Goal: Information Seeking & Learning: Learn about a topic

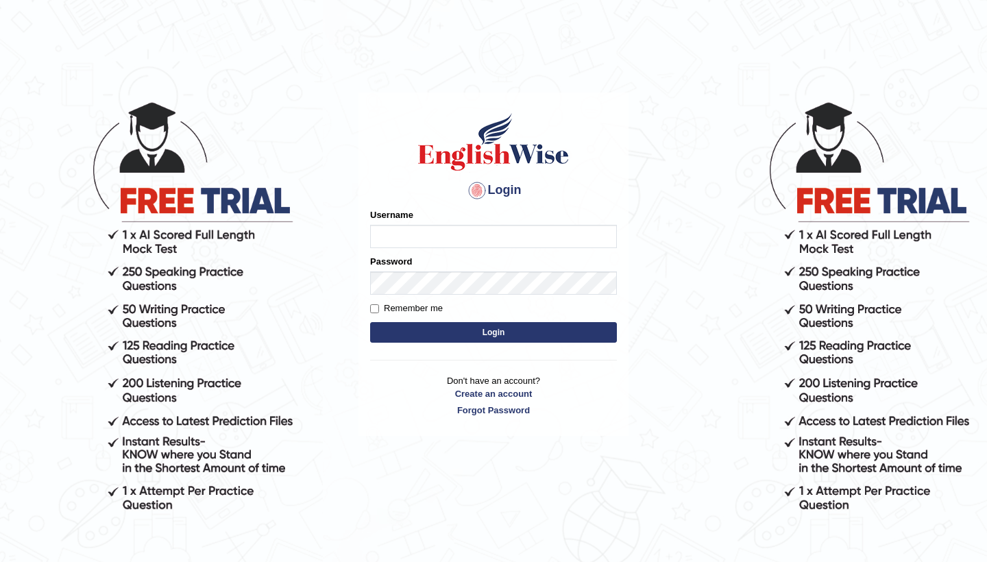
click at [405, 232] on input "Username" at bounding box center [493, 236] width 247 height 23
type input "0481871912"
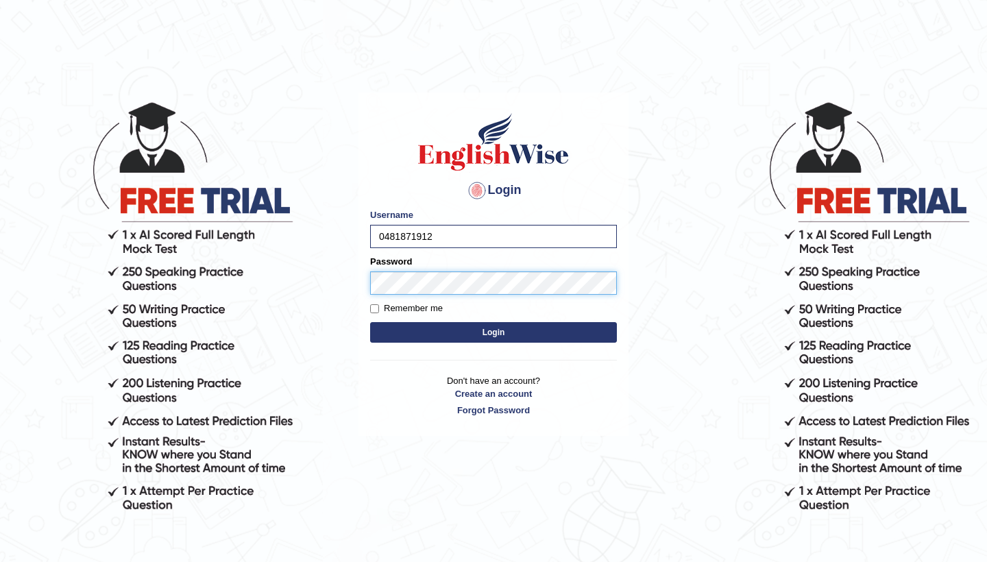
click at [494, 333] on button "Login" at bounding box center [493, 332] width 247 height 21
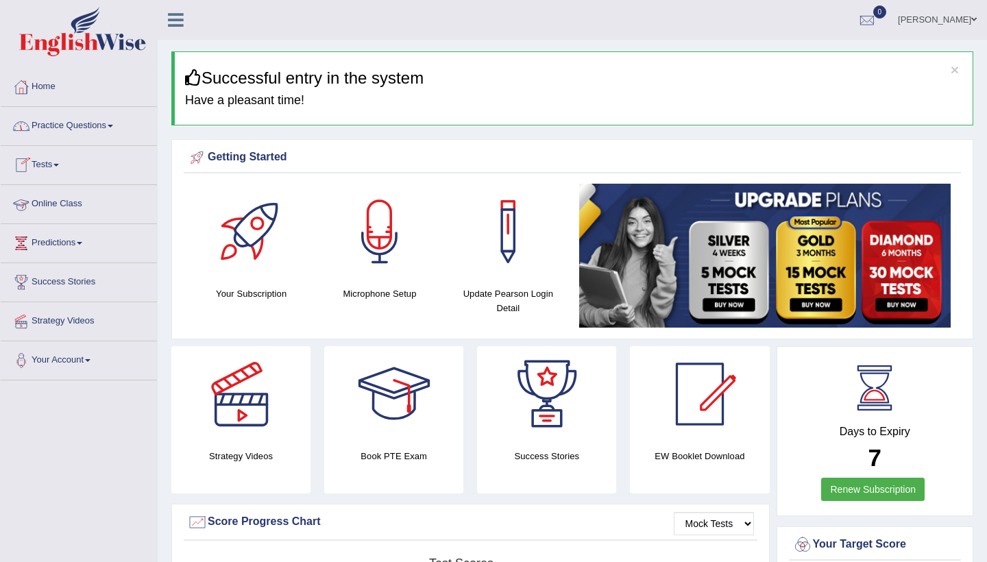
click at [106, 125] on link "Practice Questions" at bounding box center [79, 124] width 156 height 34
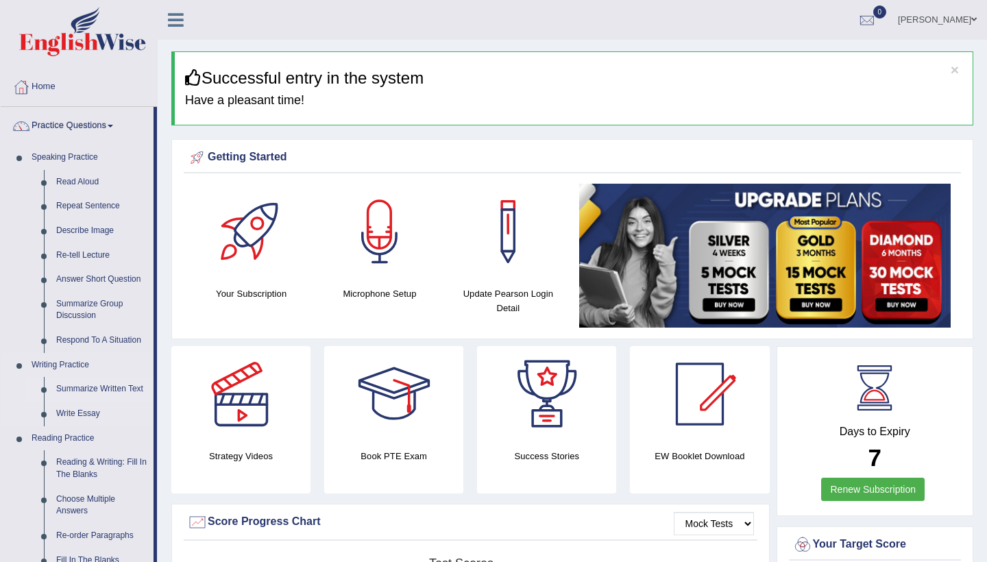
click at [80, 384] on link "Summarize Written Text" at bounding box center [102, 389] width 104 height 25
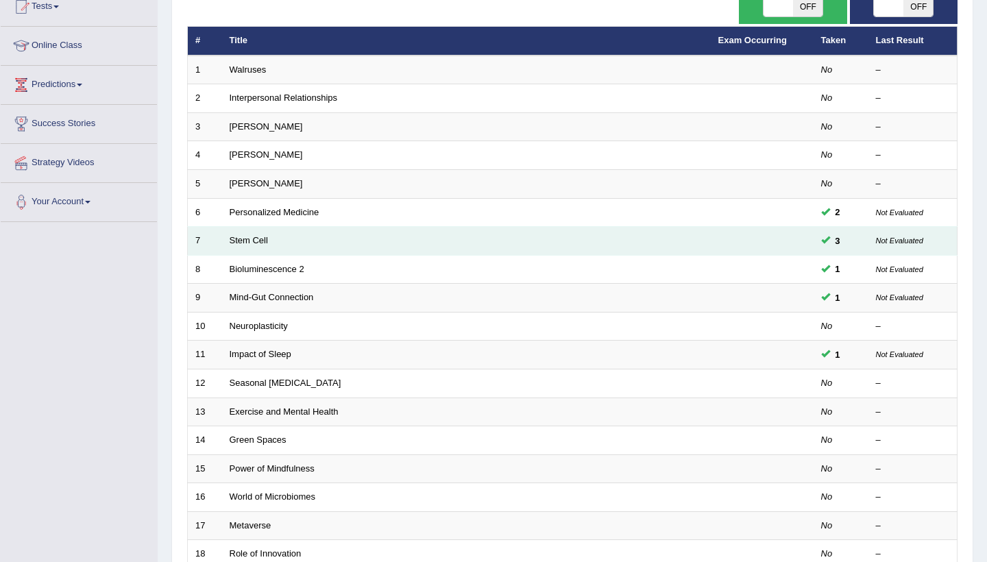
scroll to position [160, 0]
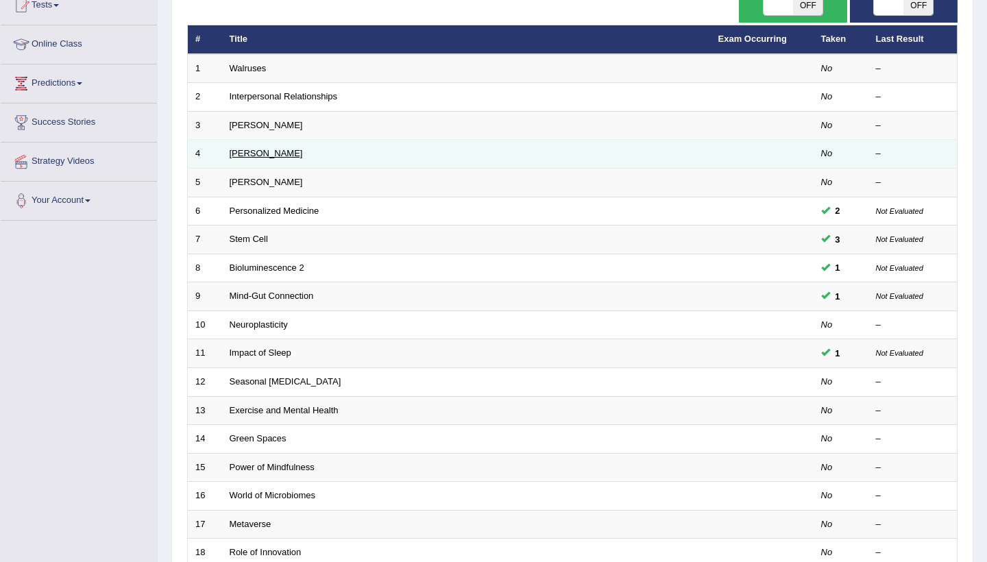
click at [250, 150] on link "[PERSON_NAME]" at bounding box center [266, 153] width 73 height 10
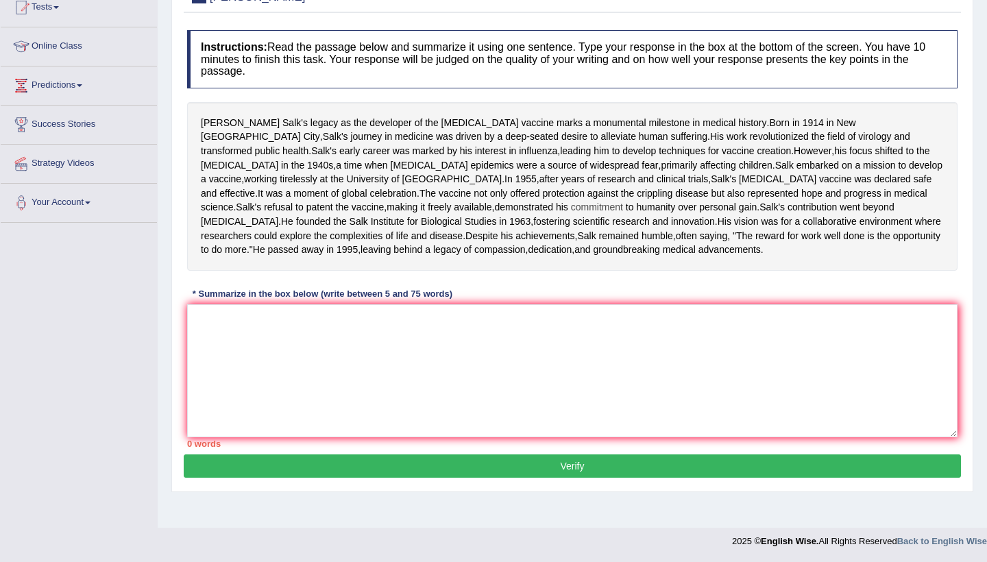
scroll to position [210, 0]
click at [204, 351] on textarea at bounding box center [572, 370] width 771 height 133
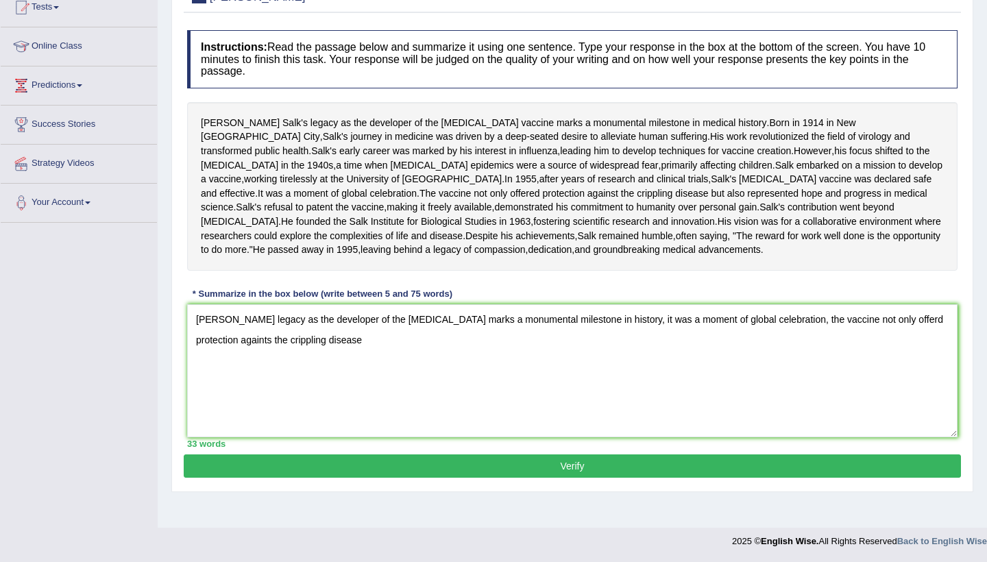
click at [254, 202] on div "[PERSON_NAME] legacy as the developer of the [MEDICAL_DATA] marks a monumental …" at bounding box center [572, 186] width 771 height 169
click at [372, 368] on textarea "[PERSON_NAME] legacy as the developer of the [MEDICAL_DATA] marks a monumental …" at bounding box center [572, 370] width 771 height 133
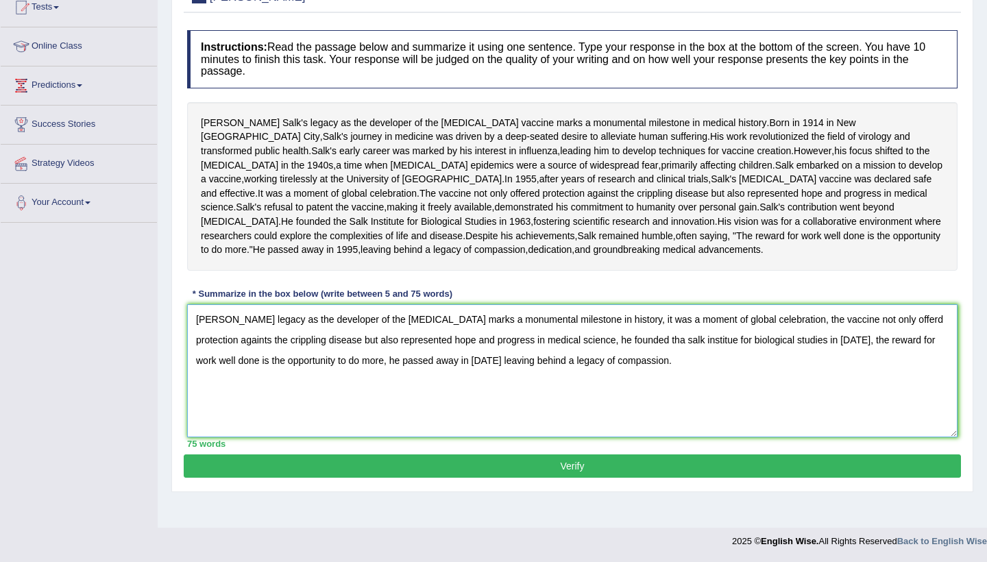
type textarea "Jonas salk's legacy as the developer of the polio vaccine marks a monumental mi…"
click at [571, 478] on button "Verify" at bounding box center [573, 466] width 778 height 23
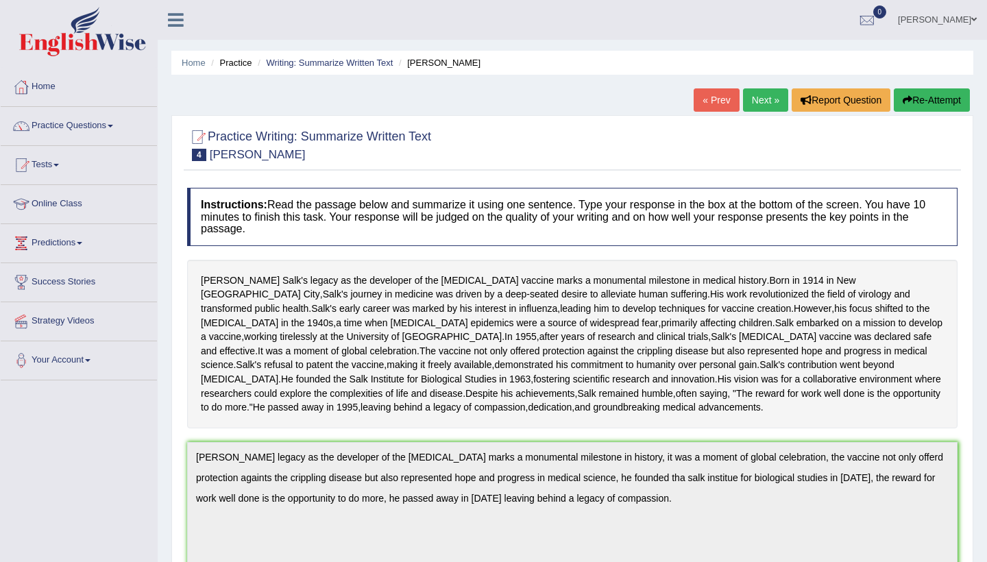
scroll to position [0, 0]
click at [762, 100] on link "Next »" at bounding box center [765, 99] width 45 height 23
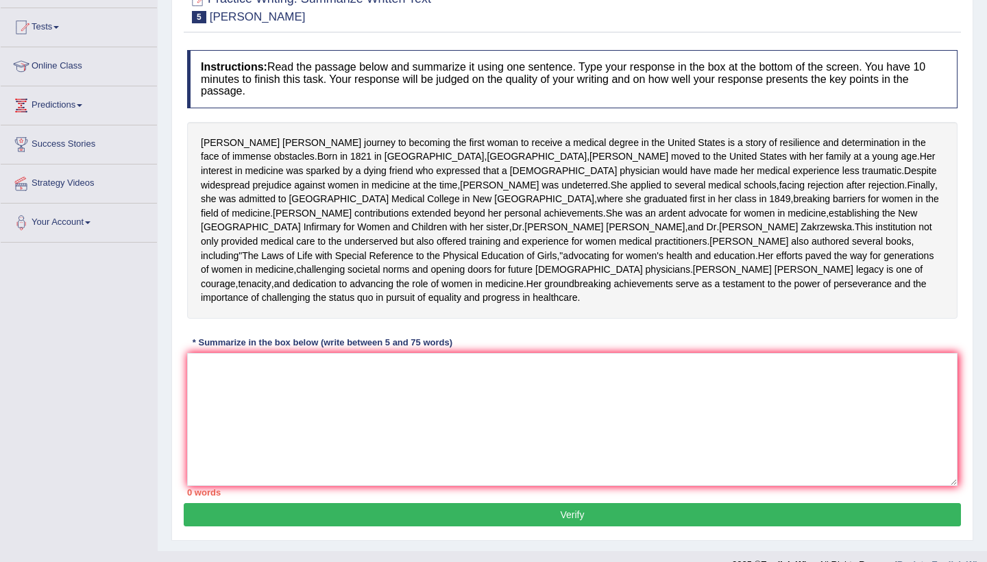
scroll to position [141, 0]
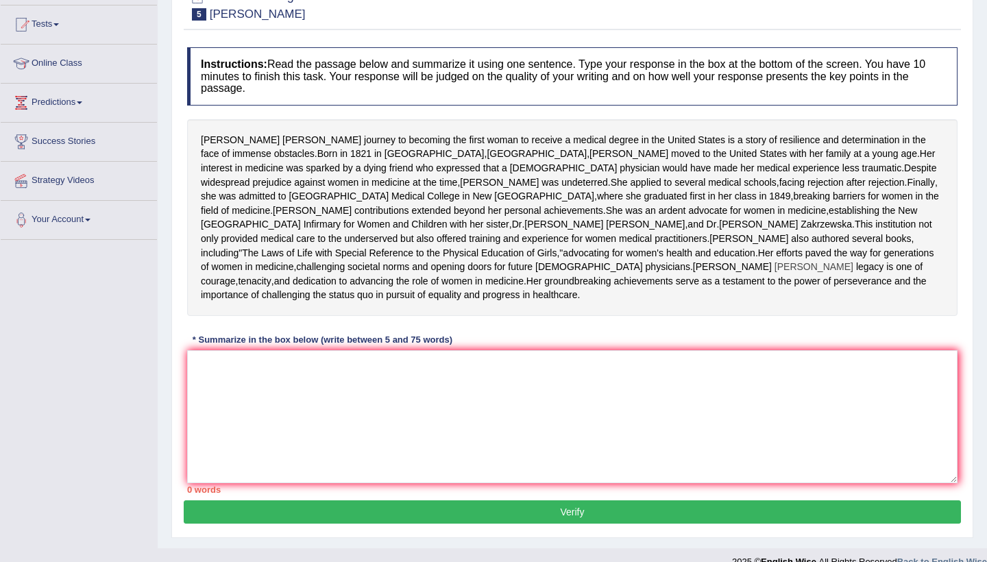
click at [775, 274] on span "Blackwell's" at bounding box center [814, 267] width 79 height 14
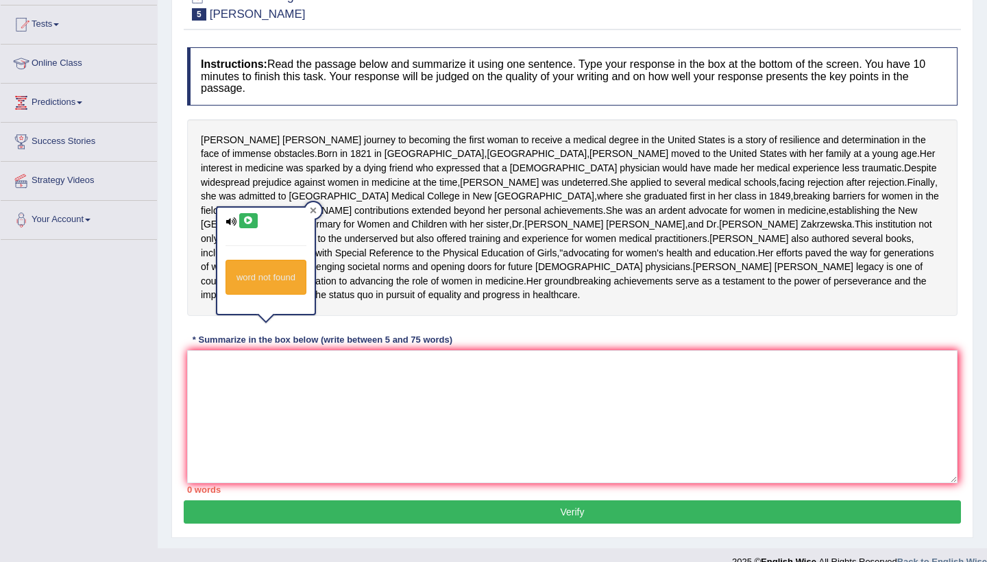
click at [312, 211] on icon at bounding box center [313, 210] width 7 height 7
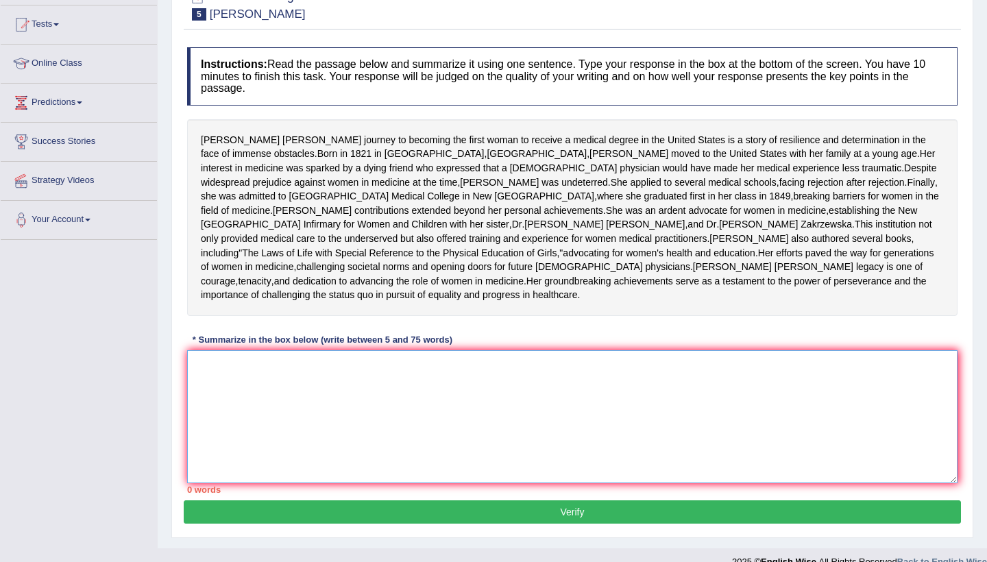
click at [235, 426] on textarea at bounding box center [572, 416] width 771 height 133
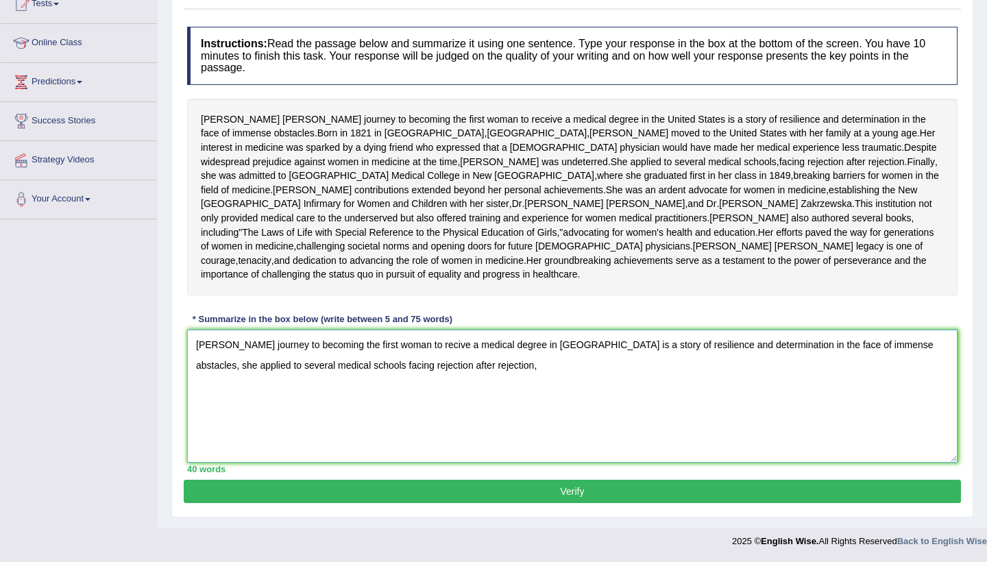
scroll to position [210, 0]
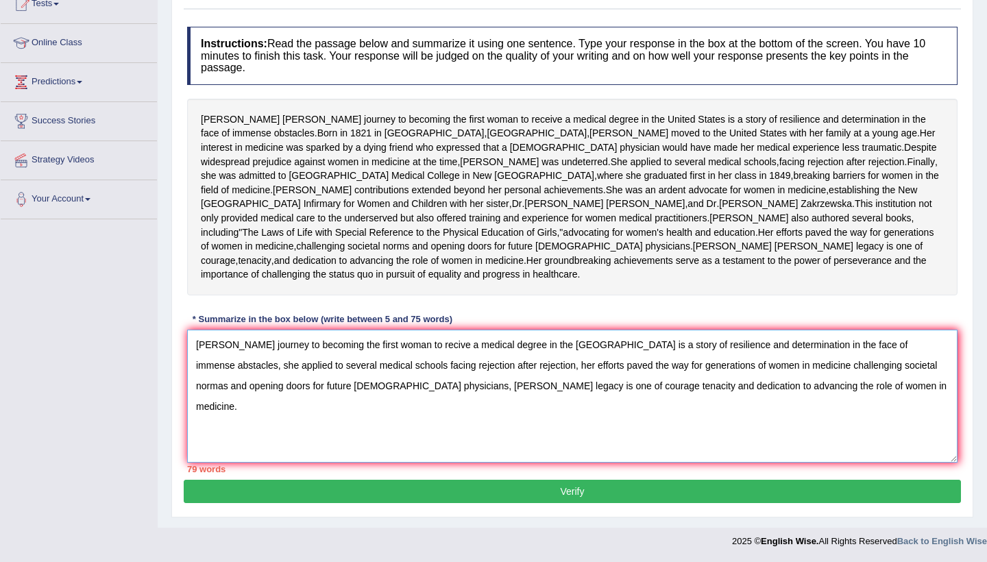
click at [636, 386] on textarea "Elizabeth Blackwell's journey to becoming the first woman to recive a medical d…" at bounding box center [572, 396] width 771 height 133
click at [671, 387] on textarea "Elizabeth Blackwell's journey to becoming the first woman to recive a medical d…" at bounding box center [572, 396] width 771 height 133
click at [588, 346] on textarea "Elizabeth Blackwell's journey to becoming the first woman to recive a medical d…" at bounding box center [572, 396] width 771 height 133
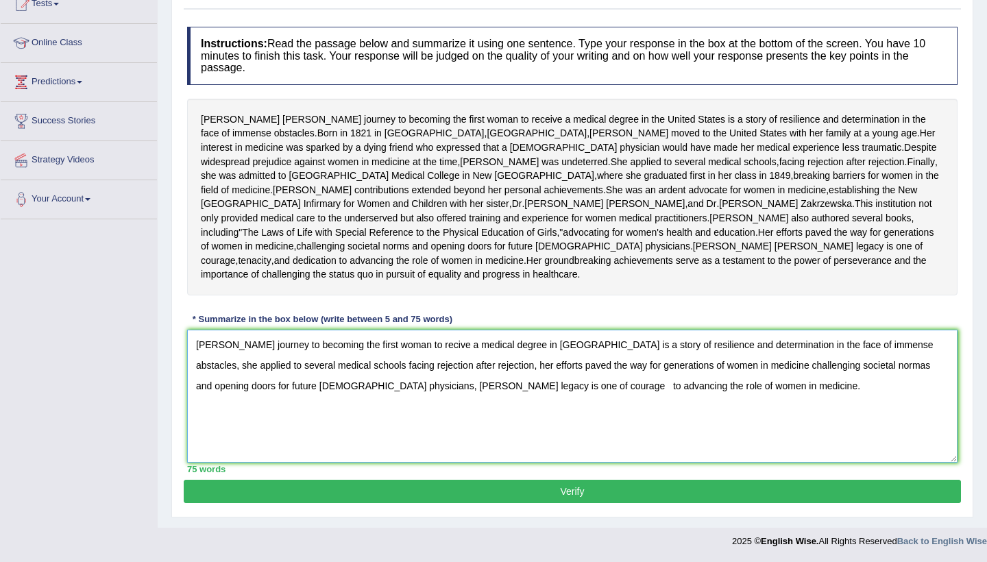
type textarea "Elizabeth Blackwell's journey to becoming the first woman to recive a medical d…"
click at [547, 491] on button "Verify" at bounding box center [573, 491] width 778 height 23
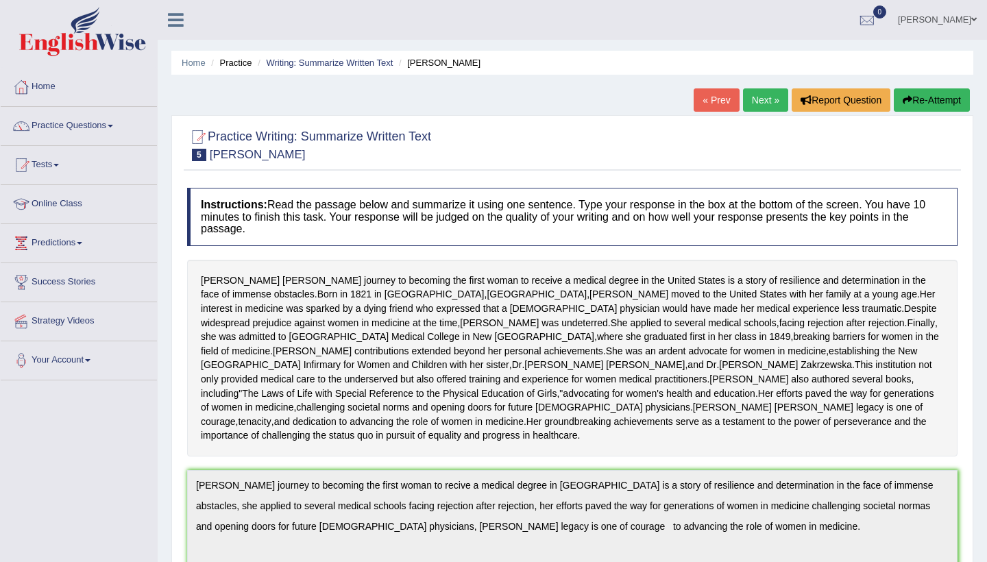
scroll to position [0, 0]
click at [747, 101] on link "Next »" at bounding box center [765, 99] width 45 height 23
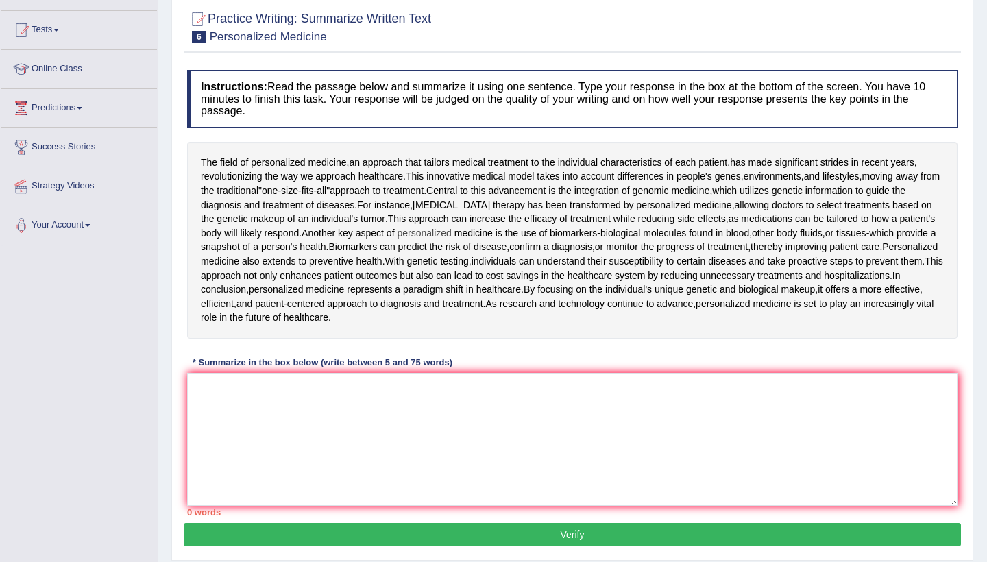
scroll to position [137, 0]
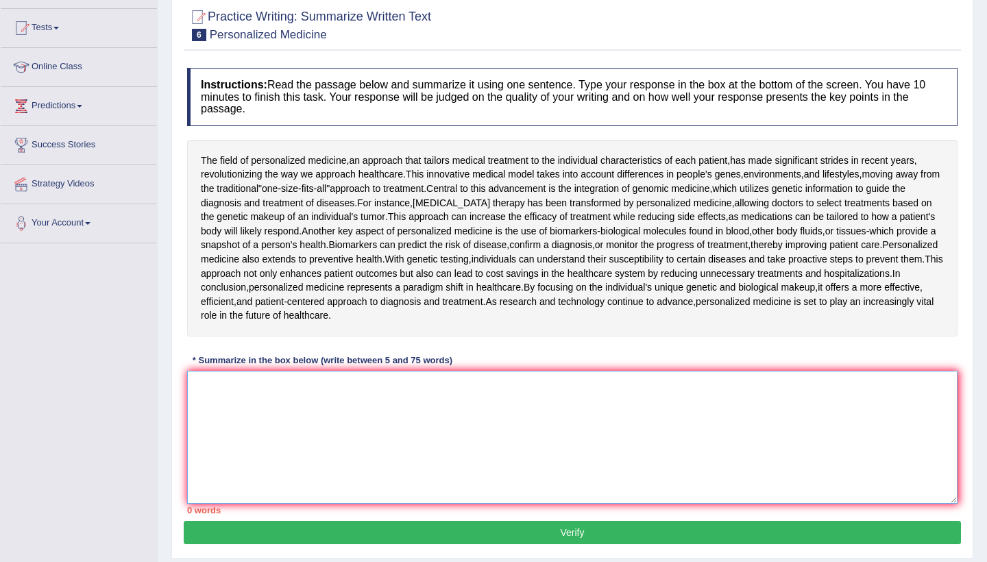
click at [226, 414] on textarea at bounding box center [572, 437] width 771 height 133
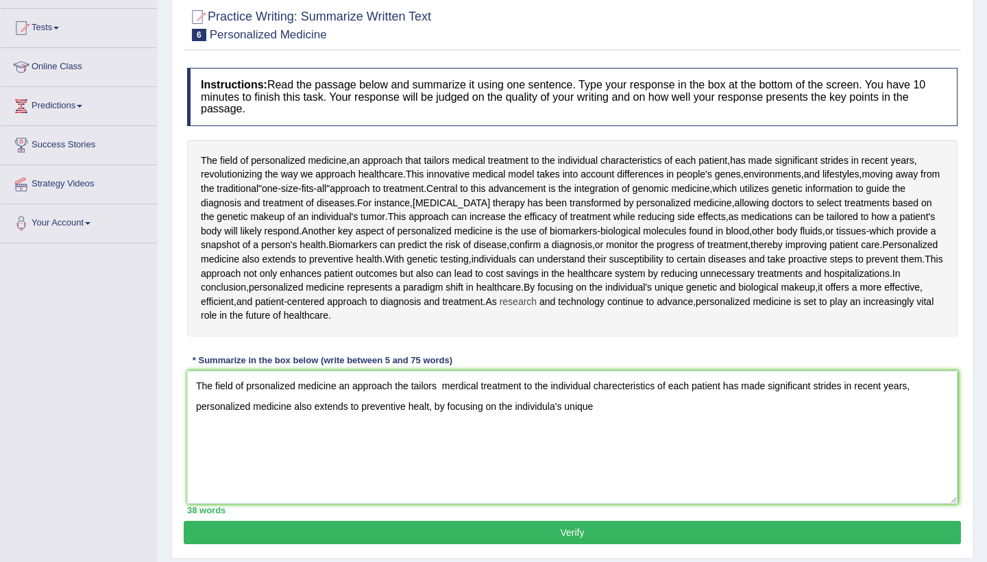
click at [537, 300] on span "research" at bounding box center [518, 302] width 37 height 14
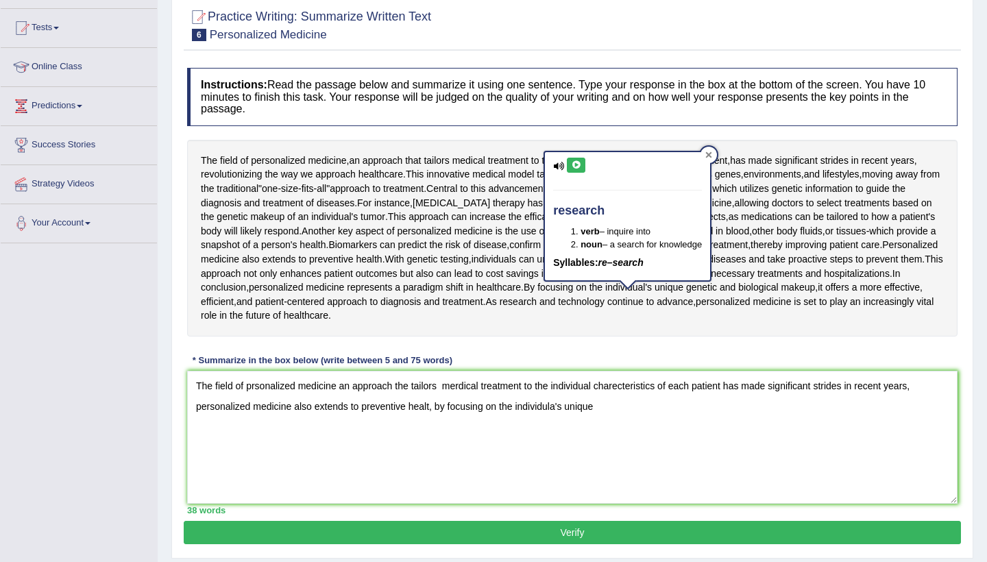
click at [710, 157] on icon at bounding box center [709, 155] width 7 height 7
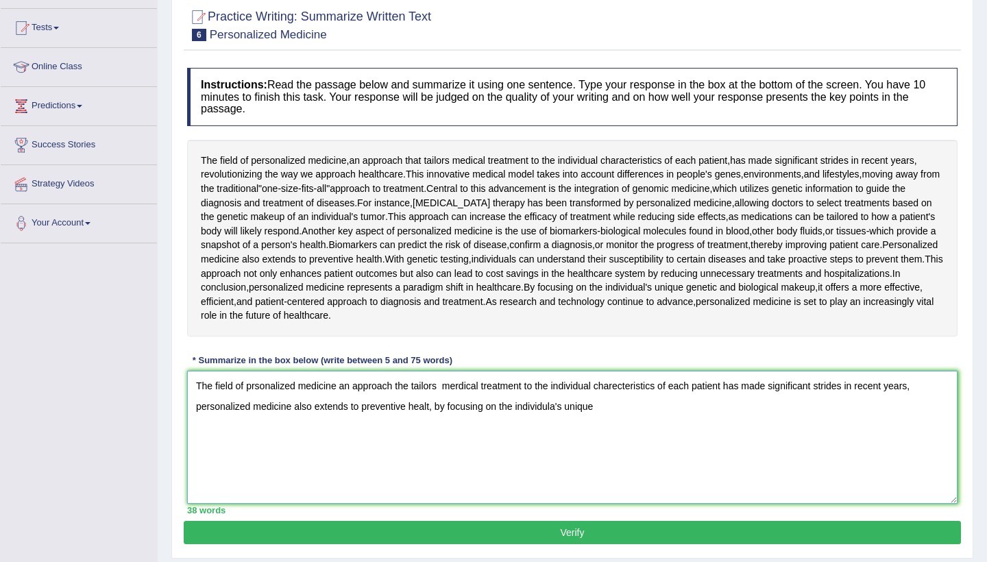
click at [614, 414] on textarea "The field of prsonalized medicine an approach the tailors merdical treatment to…" at bounding box center [572, 437] width 771 height 133
click at [841, 401] on textarea "The field of prsonalized medicine an approach the tailors merdical treatment to…" at bounding box center [572, 437] width 771 height 133
click at [937, 405] on textarea "The field of prsonalized medicine an approach the tailors merdical treatment to…" at bounding box center [572, 437] width 771 height 133
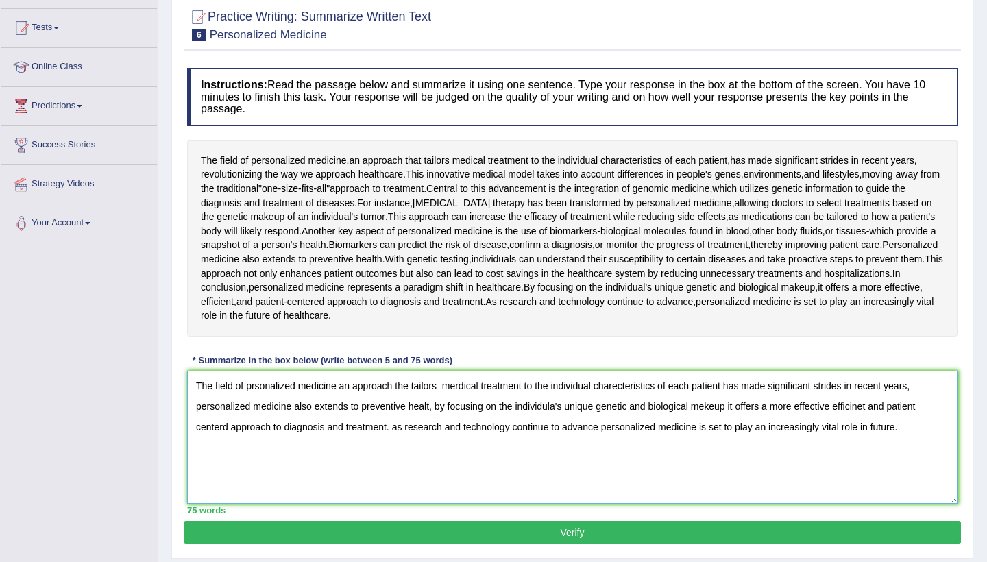
type textarea "The field of prsonalized medicine an approach the tailors merdical treatment to…"
click at [837, 529] on button "Verify" at bounding box center [573, 532] width 778 height 23
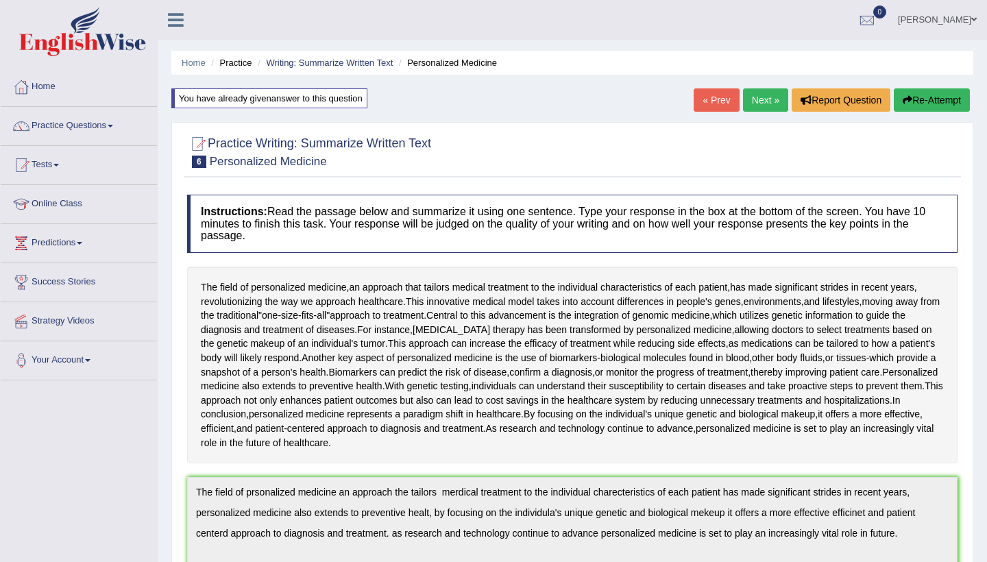
scroll to position [0, 0]
click at [904, 101] on icon "button" at bounding box center [908, 100] width 10 height 10
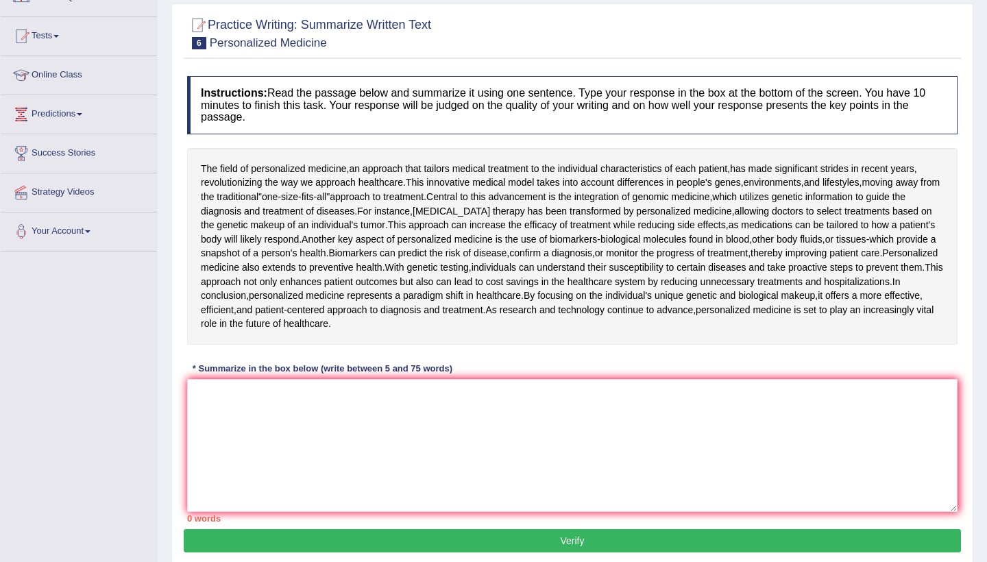
scroll to position [136, 0]
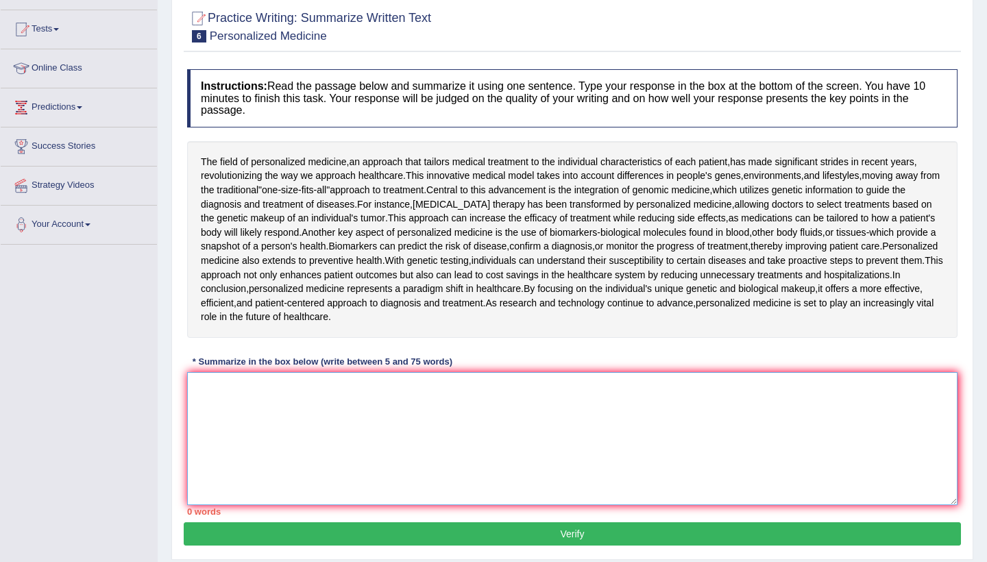
click at [300, 399] on textarea at bounding box center [572, 438] width 771 height 133
type textarea "t"
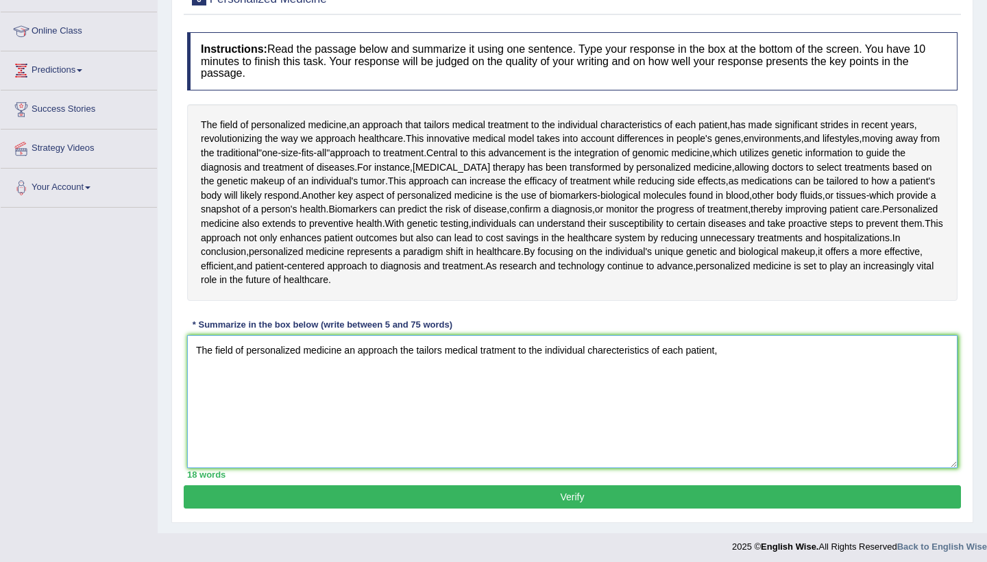
scroll to position [172, 0]
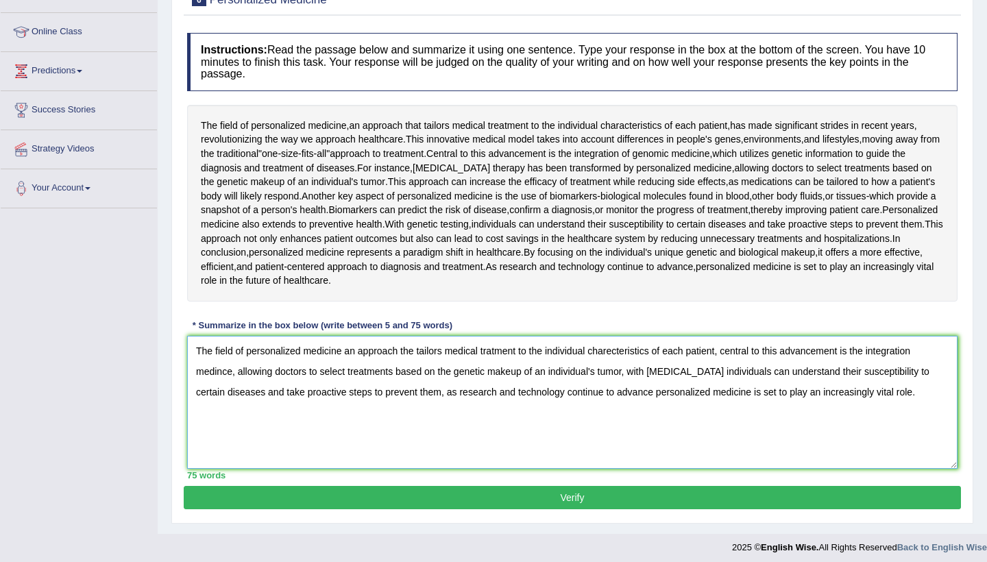
type textarea "The field of personalized medicine an approach the tailors medical tratment to …"
click at [653, 499] on button "Verify" at bounding box center [573, 497] width 778 height 23
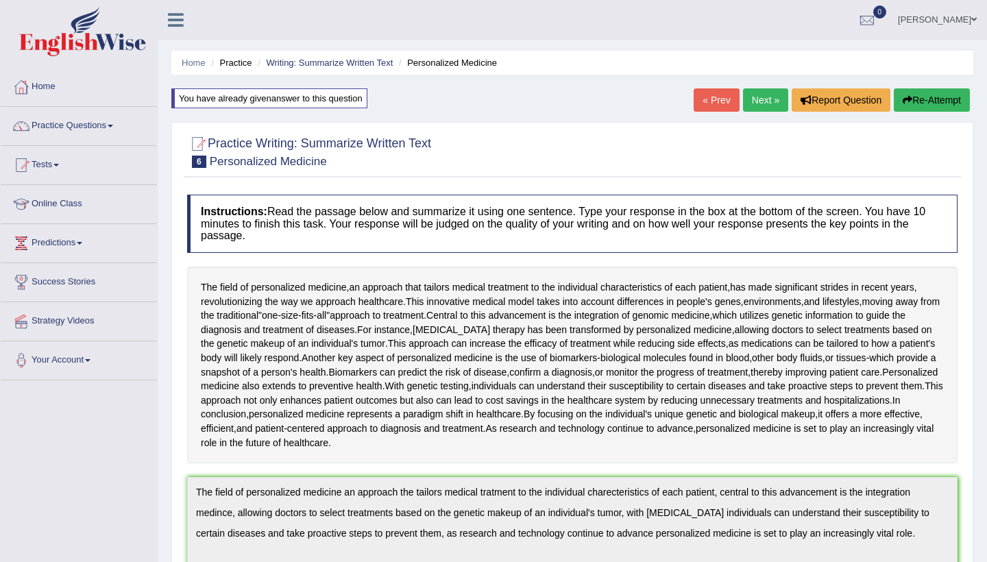
scroll to position [0, 0]
click at [755, 86] on div "Home Practice Writing: Summarize Written Text Personalized Medicine You have al…" at bounding box center [573, 494] width 830 height 989
click at [754, 99] on link "Next »" at bounding box center [765, 99] width 45 height 23
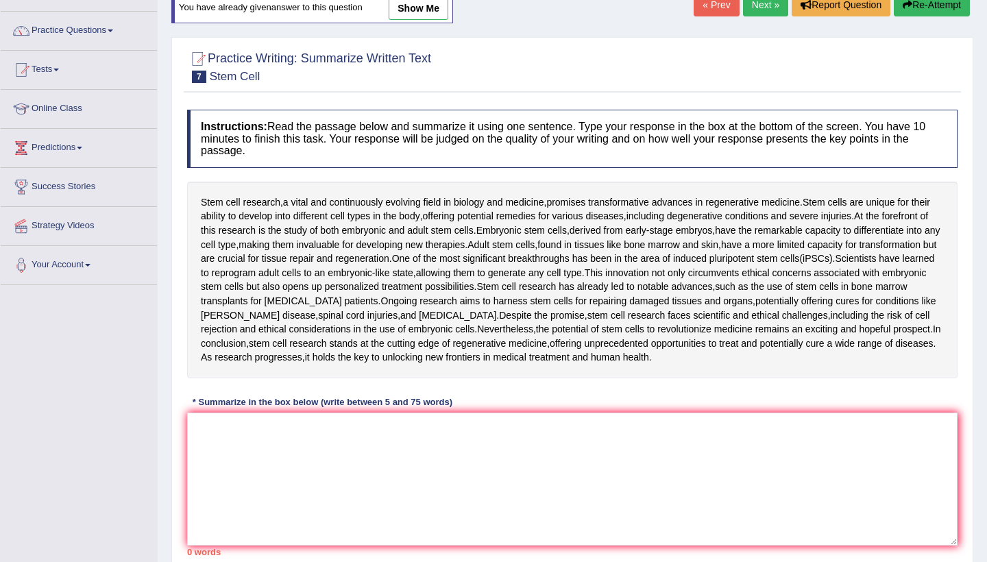
scroll to position [98, 0]
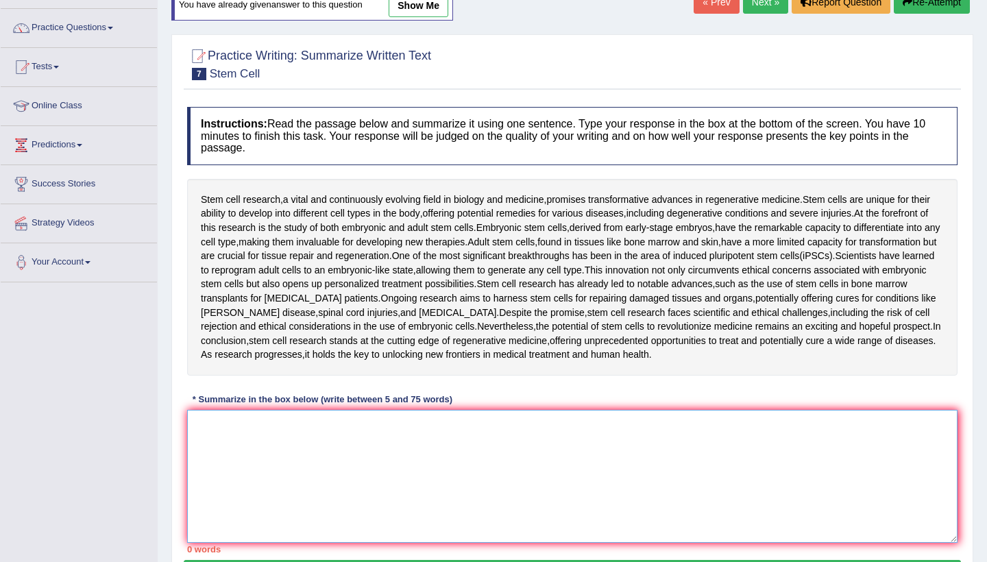
click at [222, 422] on textarea at bounding box center [572, 476] width 771 height 133
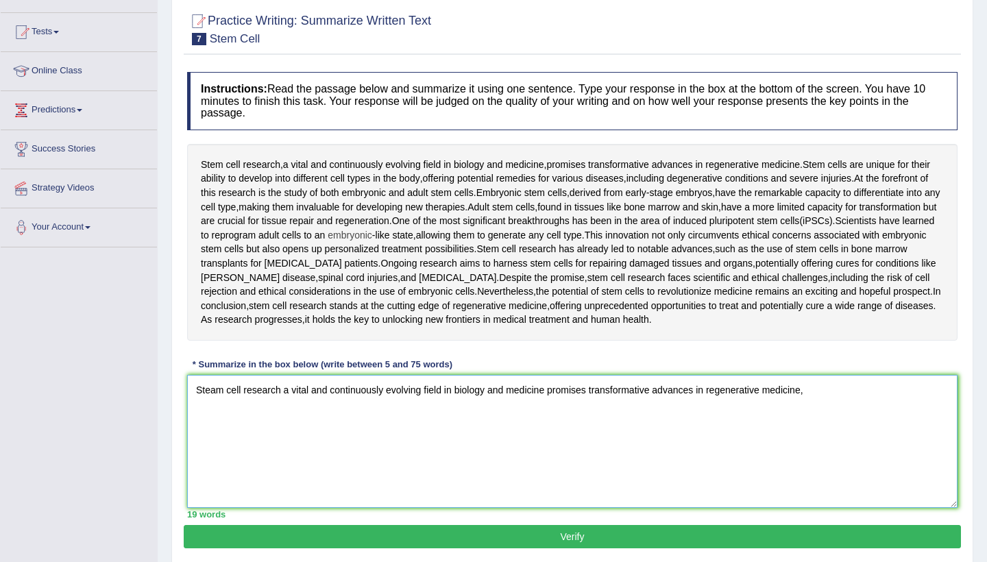
scroll to position [138, 0]
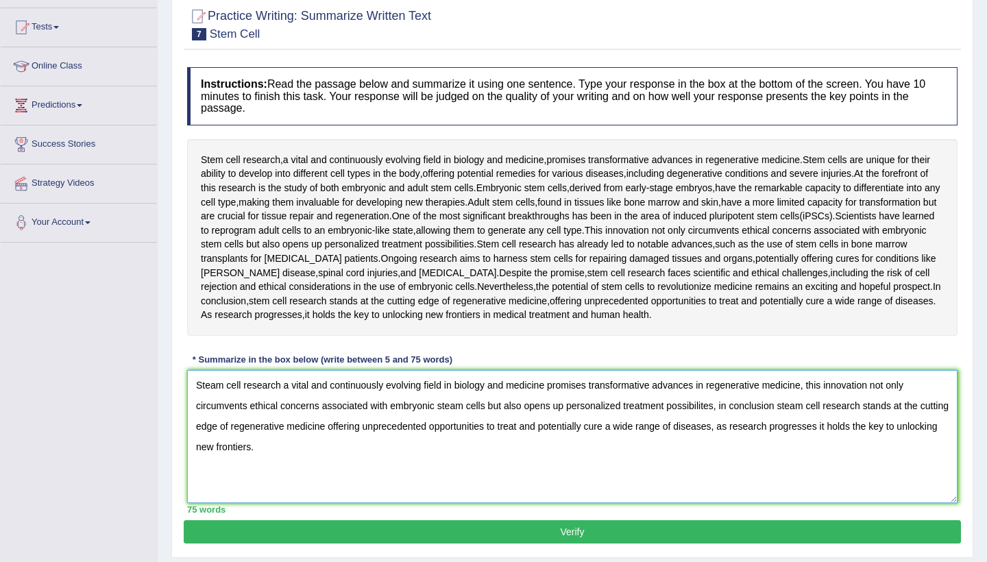
type textarea "Steam cell research a vital and continuously evolving field in biology and medi…"
click at [545, 526] on button "Verify" at bounding box center [573, 531] width 778 height 23
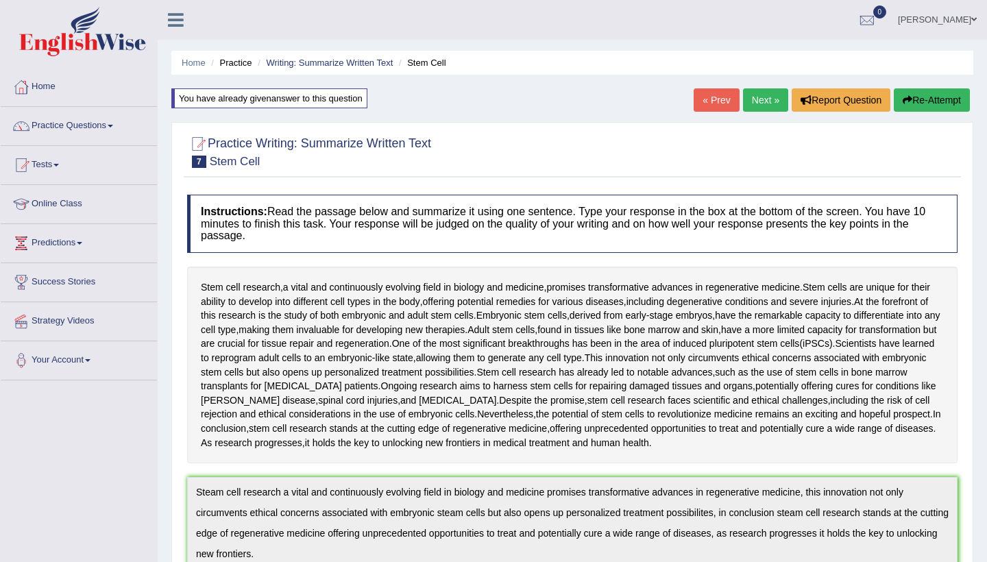
scroll to position [0, 0]
click at [926, 106] on button "Re-Attempt" at bounding box center [932, 99] width 76 height 23
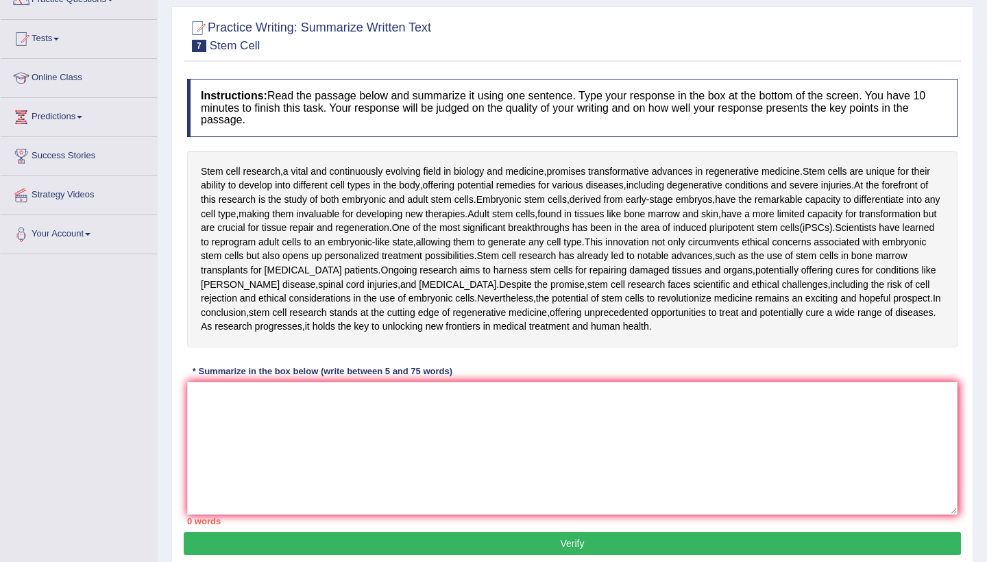
scroll to position [129, 0]
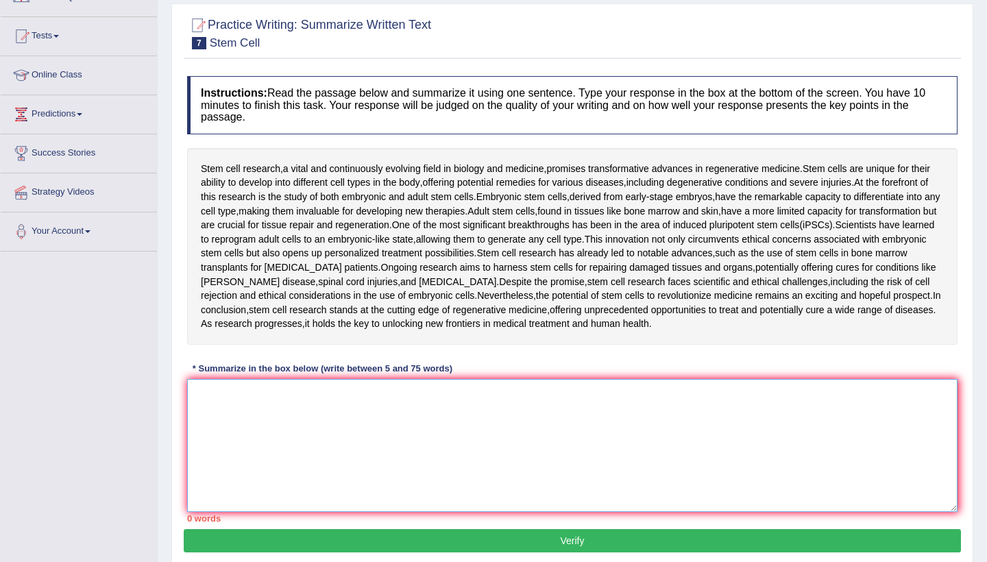
click at [326, 435] on textarea at bounding box center [572, 445] width 771 height 133
paste textarea "Steam cell research a vital and continuously evolving field in biology and medi…"
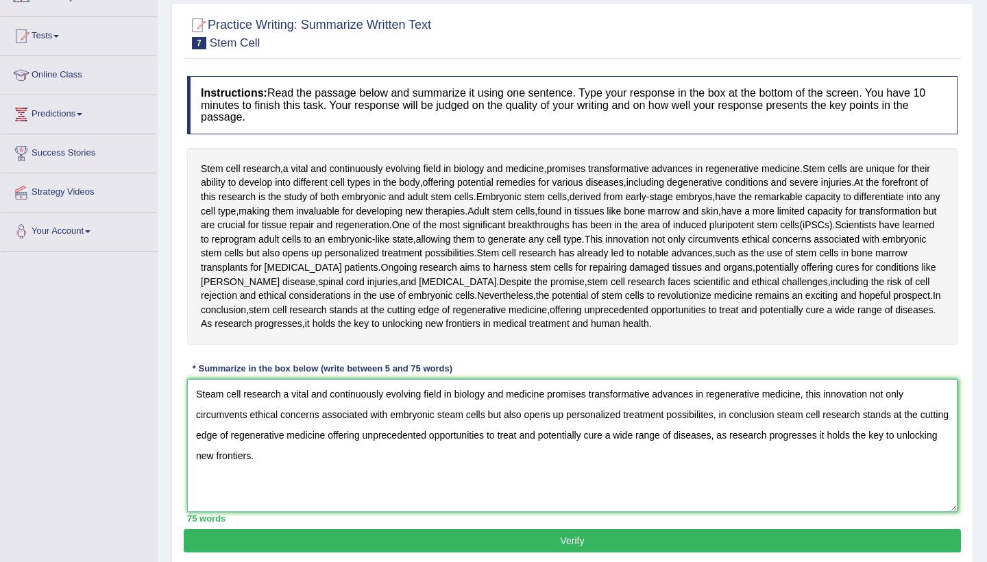
click at [723, 410] on textarea "Steam cell research a vital and continuously evolving field in biology and medi…" at bounding box center [572, 445] width 771 height 133
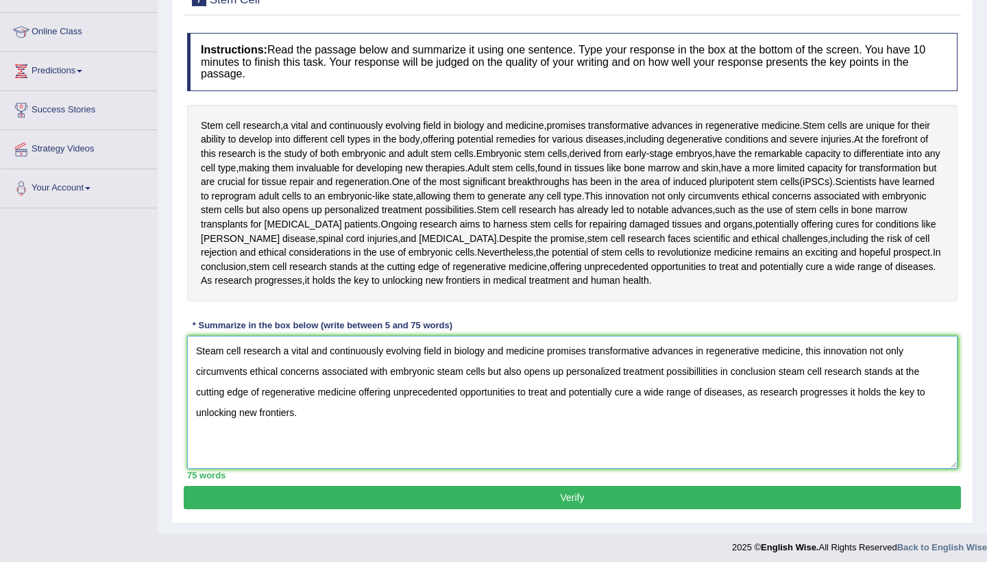
type textarea "Steam cell research a vital and continuously evolving field in biology and medi…"
click at [678, 493] on button "Verify" at bounding box center [573, 497] width 778 height 23
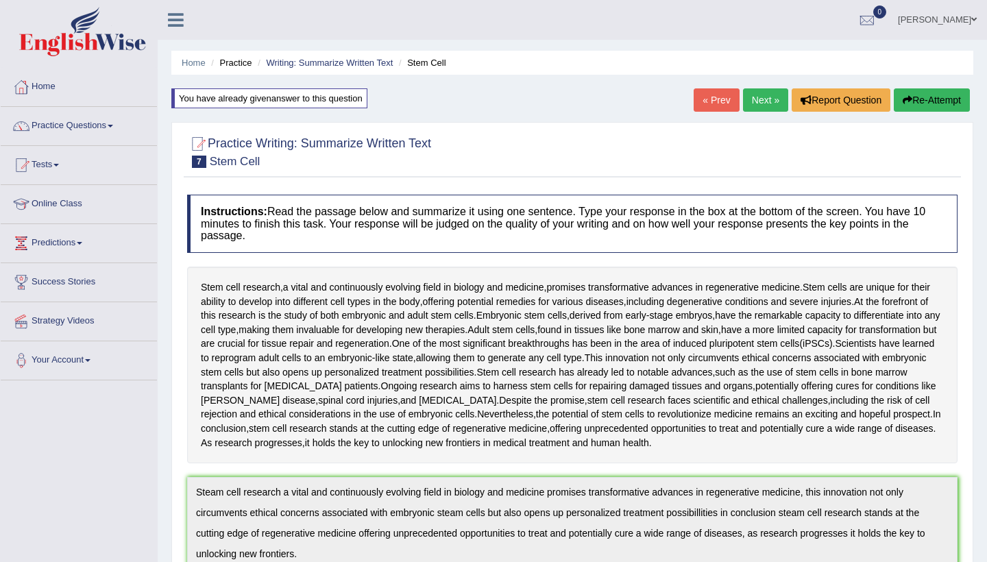
scroll to position [0, 0]
click at [909, 97] on button "Re-Attempt" at bounding box center [932, 99] width 76 height 23
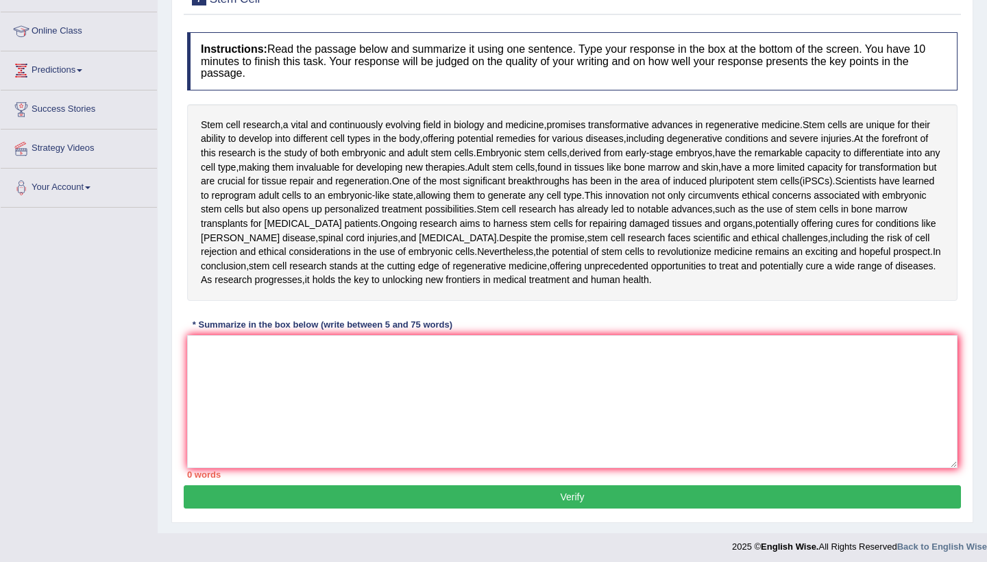
scroll to position [172, 0]
click at [446, 363] on textarea at bounding box center [572, 402] width 771 height 133
paste textarea "Steam cell research a vital and continuously evolving field in biology and medi…"
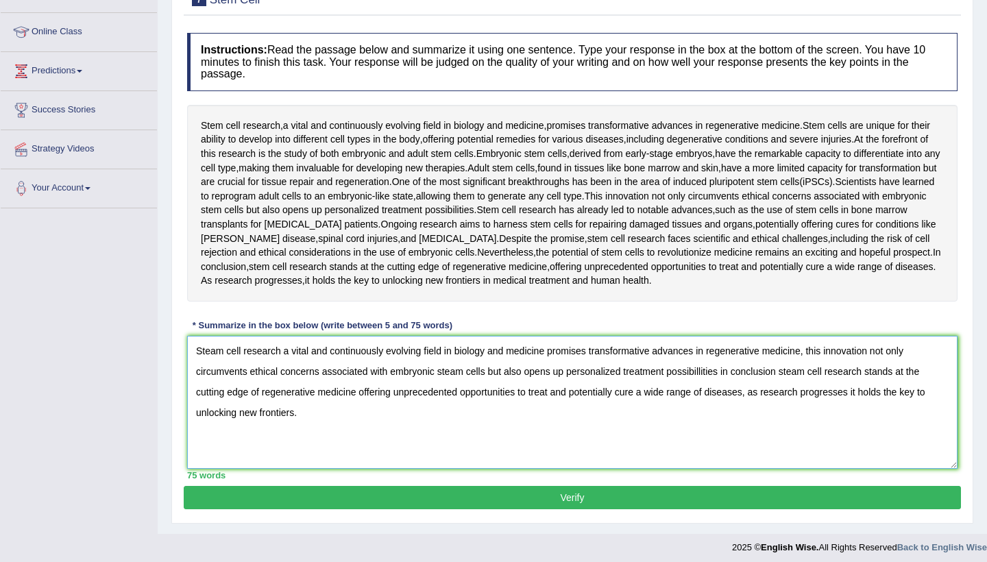
click at [708, 367] on textarea "Steam cell research a vital and continuously evolving field in biology and medi…" at bounding box center [572, 402] width 771 height 133
type textarea "Steam cell research a vital and continuously evolving field in biology and medi…"
click at [612, 492] on button "Verify" at bounding box center [573, 497] width 778 height 23
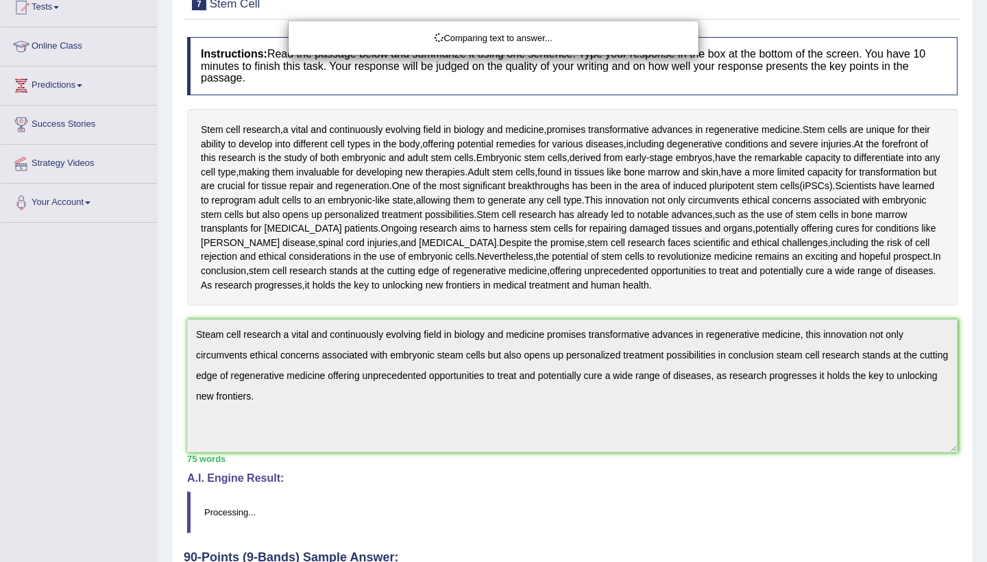
click at [612, 492] on div "Comparing text to answer..." at bounding box center [493, 281] width 987 height 562
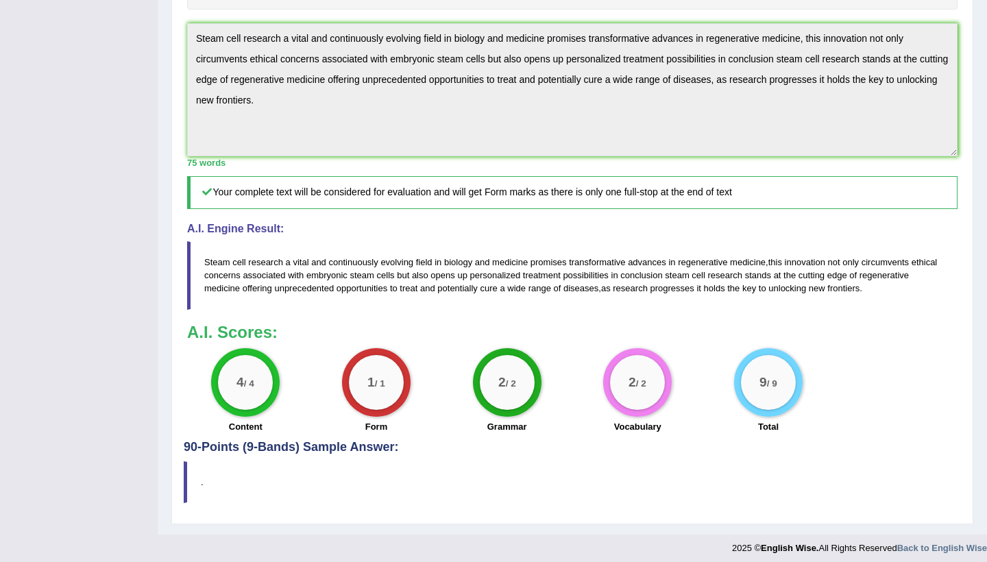
scroll to position [453, 0]
